Goal: Transaction & Acquisition: Purchase product/service

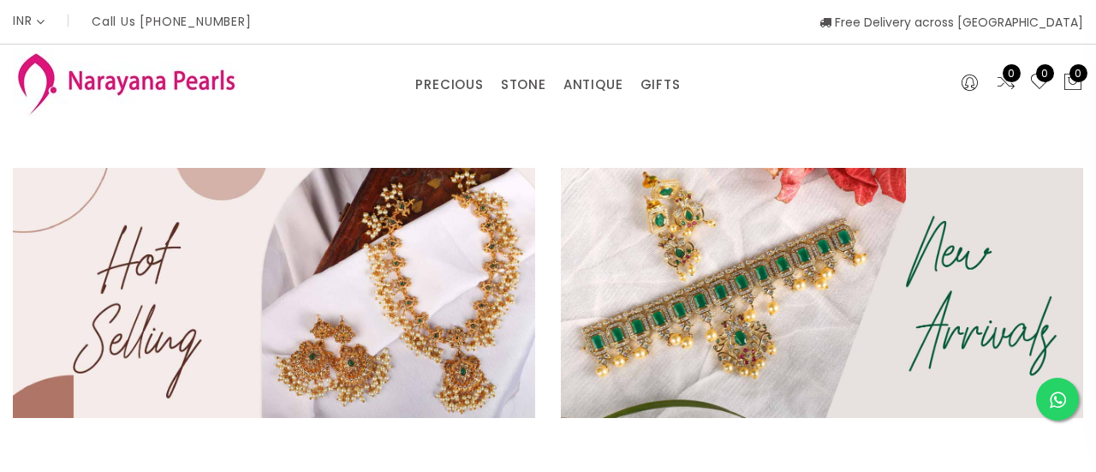
select select "INR"
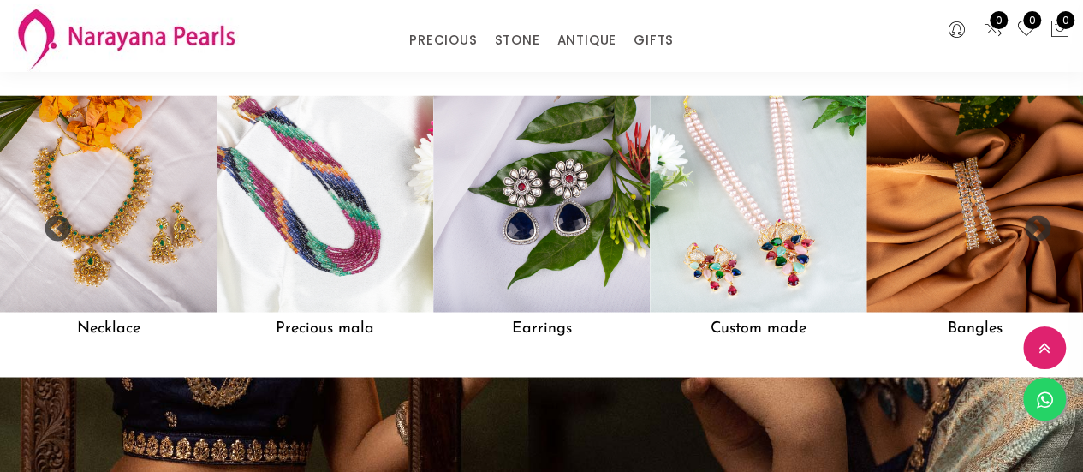
scroll to position [1354, 0]
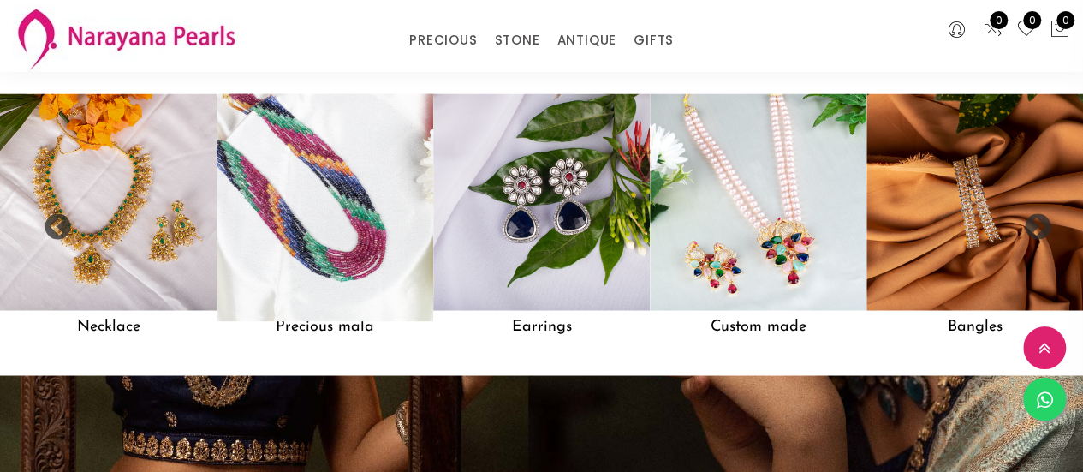
click at [338, 292] on img at bounding box center [324, 202] width 238 height 238
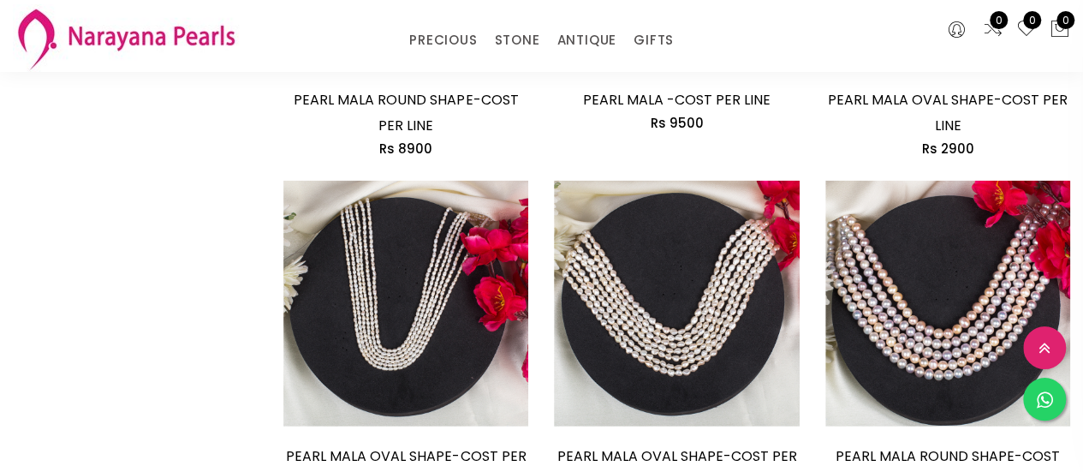
scroll to position [2193, 0]
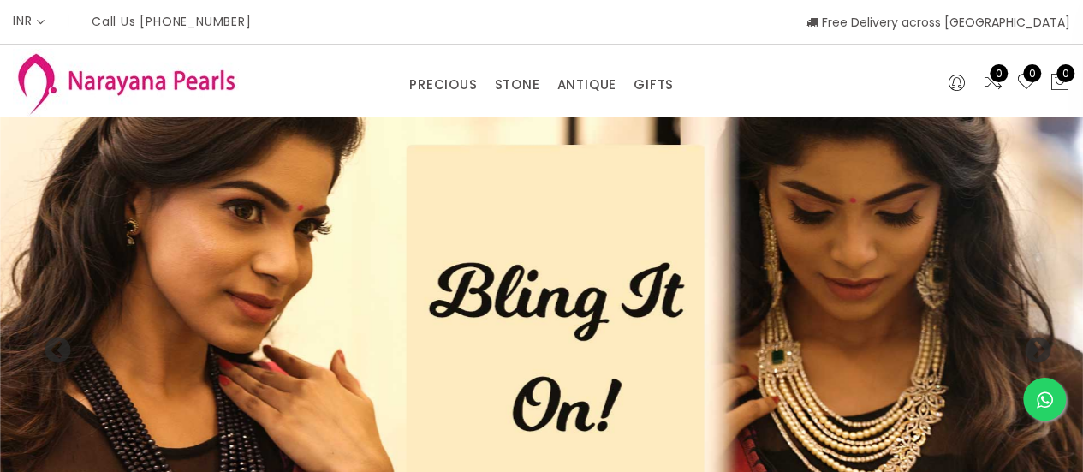
scroll to position [1354, 0]
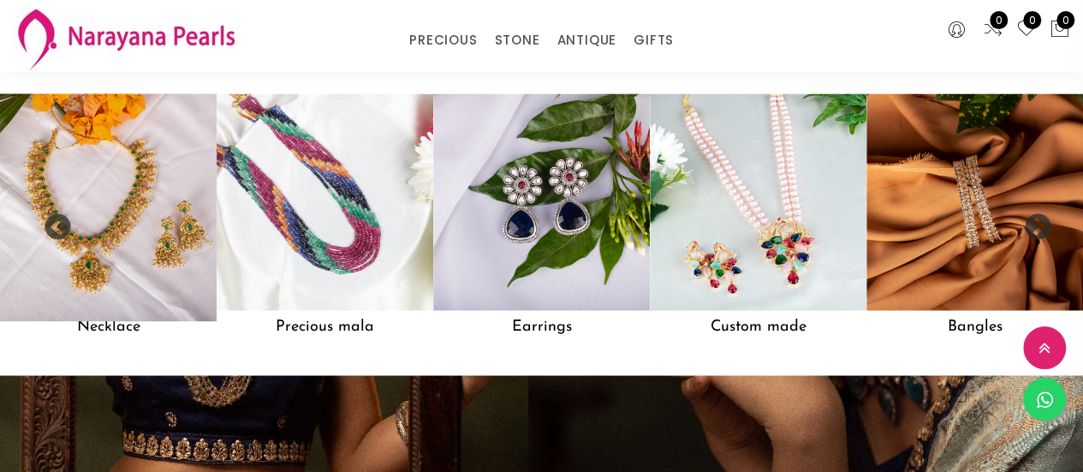
click at [98, 336] on h5 "Necklace" at bounding box center [108, 326] width 217 height 33
click at [128, 280] on img at bounding box center [108, 202] width 238 height 238
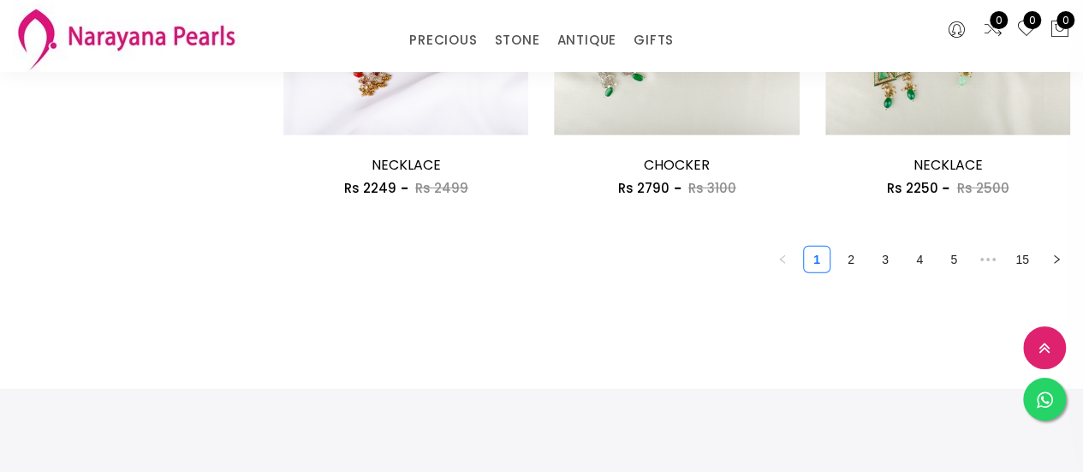
scroll to position [2352, 0]
click at [848, 274] on link "2" at bounding box center [851, 261] width 26 height 26
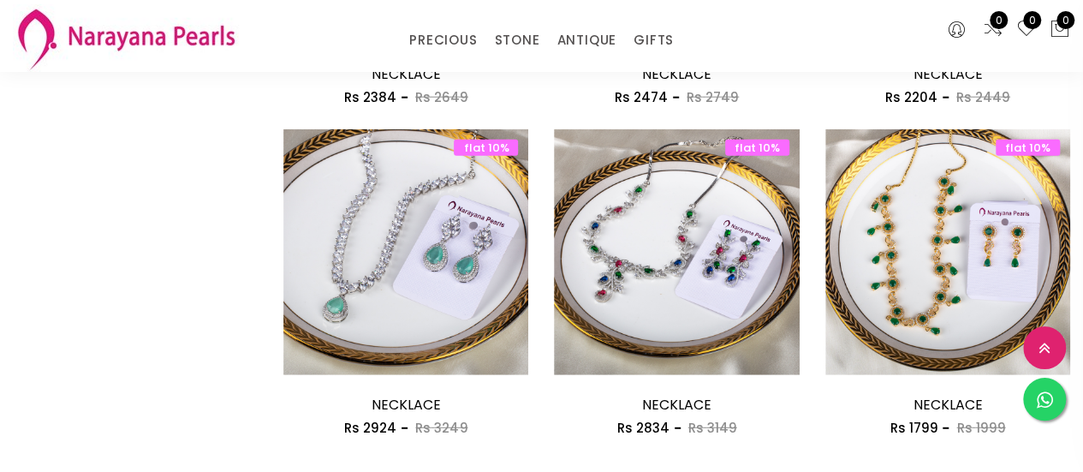
scroll to position [2034, 0]
